Goal: Information Seeking & Learning: Check status

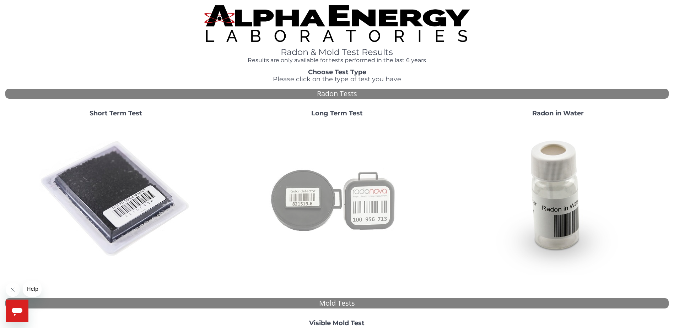
click at [335, 194] on img at bounding box center [336, 199] width 153 height 153
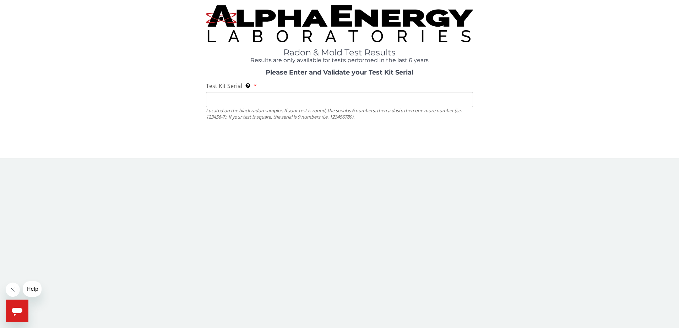
click at [282, 102] on input "Test Kit Serial Located on the black radon sampler. If your test is round, the …" at bounding box center [340, 99] width 268 height 15
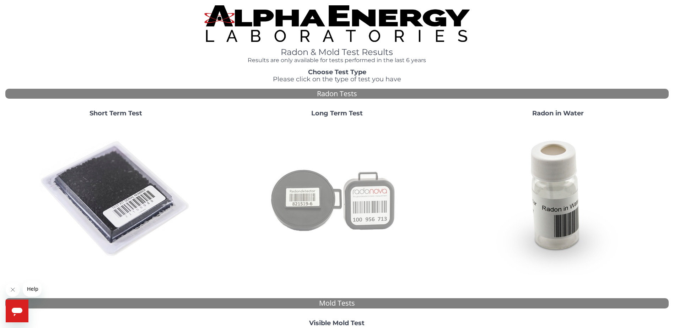
click at [333, 195] on img at bounding box center [336, 199] width 153 height 153
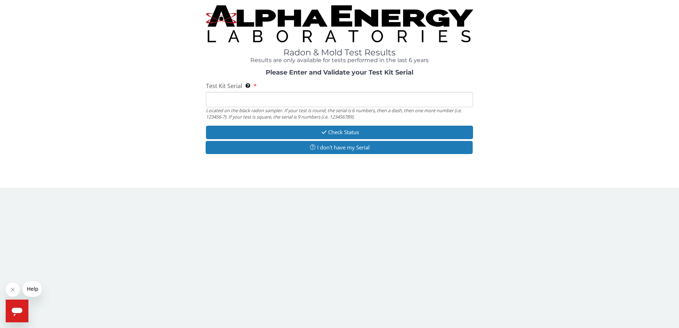
click at [264, 97] on input "Test Kit Serial Located on the black radon sampler. If your test is round, the …" at bounding box center [340, 99] width 268 height 15
click at [256, 95] on input "Test Kit Serial Located on the black radon sampler. If your test is round, the …" at bounding box center [340, 99] width 268 height 15
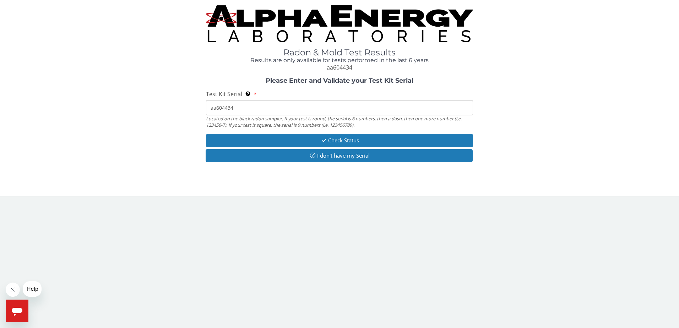
drag, startPoint x: 242, startPoint y: 111, endPoint x: 161, endPoint y: 92, distance: 83.5
click at [161, 94] on div "Please Enter and Validate your Test Kit Serial Test Kit Serial Located on the b…" at bounding box center [339, 120] width 669 height 87
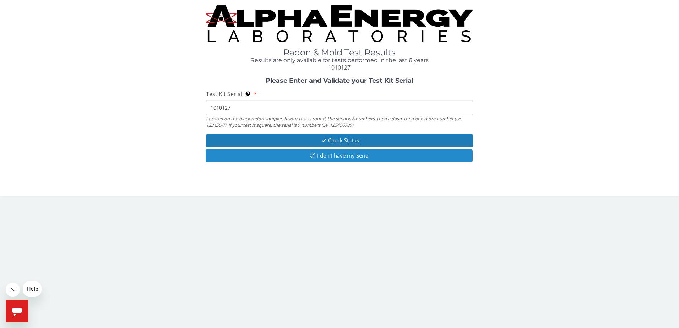
click at [335, 152] on button "I don't have my Serial" at bounding box center [340, 155] width 268 height 13
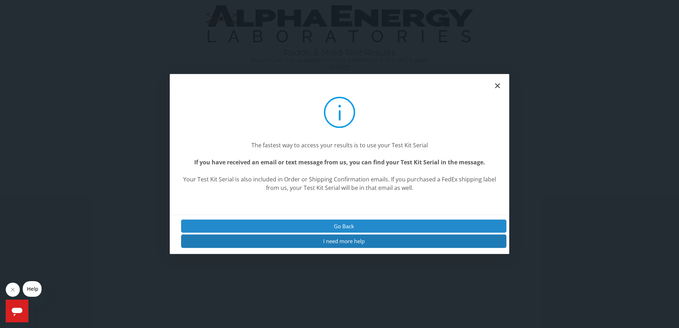
click at [340, 225] on button "Go Back" at bounding box center [343, 226] width 325 height 13
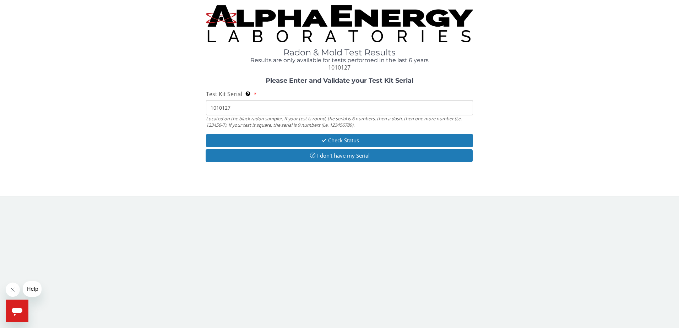
drag, startPoint x: 278, startPoint y: 110, endPoint x: 210, endPoint y: 117, distance: 67.9
click at [181, 103] on div "Please Enter and Validate your Test Kit Serial Test Kit Serial Located on the b…" at bounding box center [339, 120] width 669 height 87
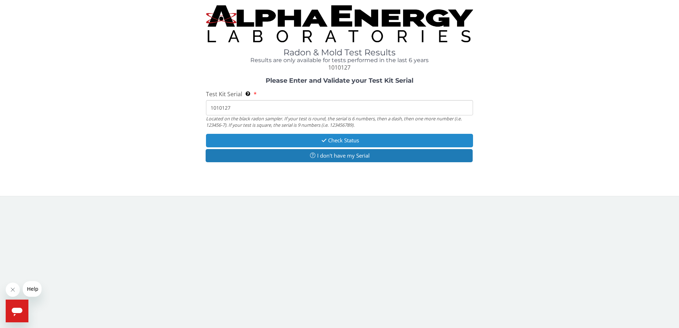
paste input "AT000885251715"
type input "AT000885251715"
click at [360, 139] on button "Check Status" at bounding box center [340, 140] width 268 height 13
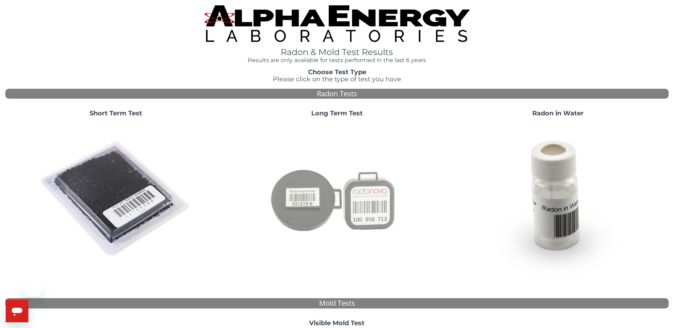
click at [342, 203] on img at bounding box center [336, 199] width 153 height 153
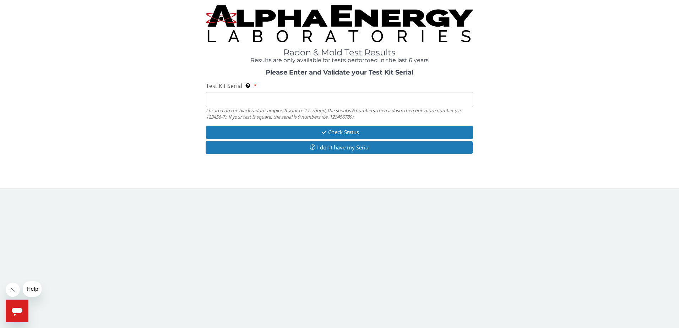
click at [322, 99] on input "Test Kit Serial Located on the black radon sampler. If your test is round, the …" at bounding box center [340, 99] width 268 height 15
paste input "AT0212301514"
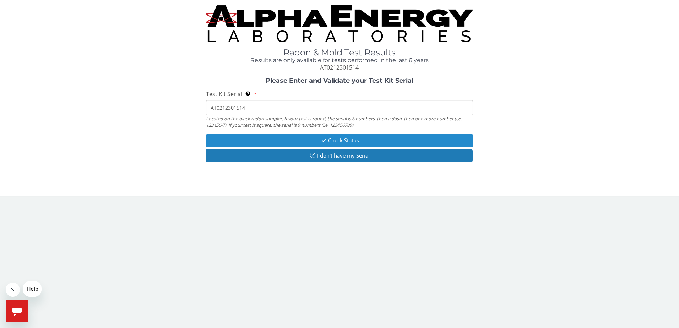
type input "AT0212301514"
click at [341, 140] on button "Check Status" at bounding box center [340, 140] width 268 height 13
